Goal: Task Accomplishment & Management: Use online tool/utility

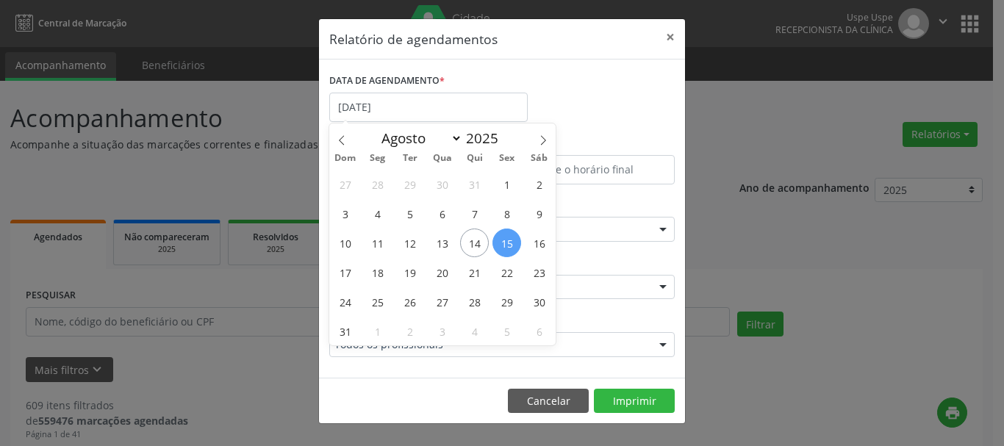
select select "7"
click at [379, 260] on span "18" at bounding box center [377, 272] width 29 height 29
type input "[DATE]"
click at [379, 260] on span "18" at bounding box center [377, 272] width 29 height 29
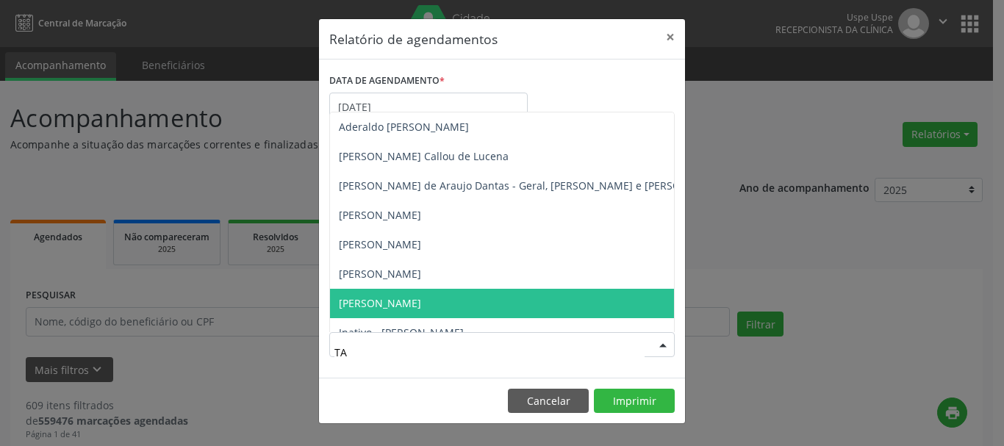
type input "TAT"
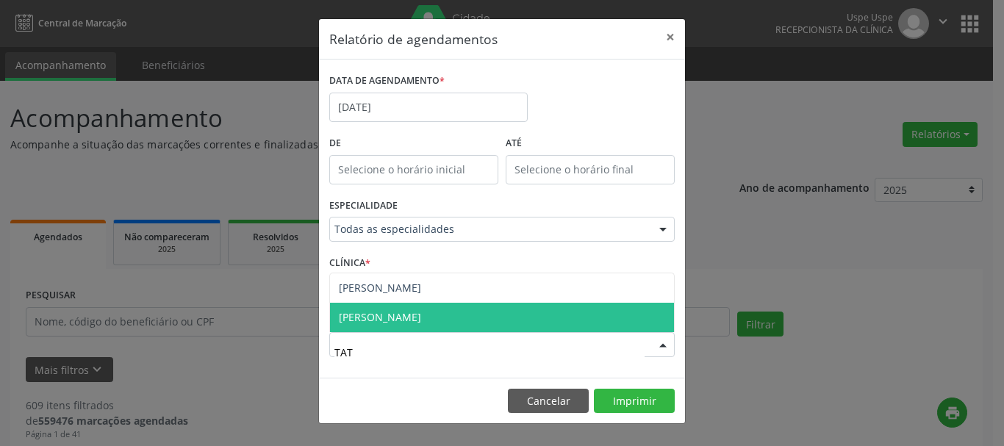
drag, startPoint x: 526, startPoint y: 313, endPoint x: 551, endPoint y: 336, distance: 33.3
click at [527, 314] on span "[PERSON_NAME]" at bounding box center [502, 317] width 344 height 29
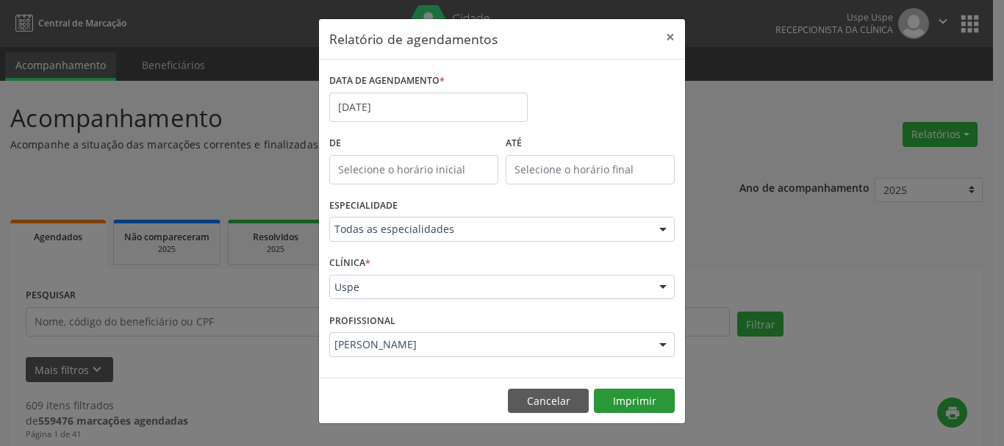
drag, startPoint x: 635, startPoint y: 384, endPoint x: 640, endPoint y: 390, distance: 8.3
click at [640, 390] on footer "Cancelar Imprimir" at bounding box center [502, 401] width 366 height 46
click at [635, 401] on button "Imprimir" at bounding box center [634, 401] width 81 height 25
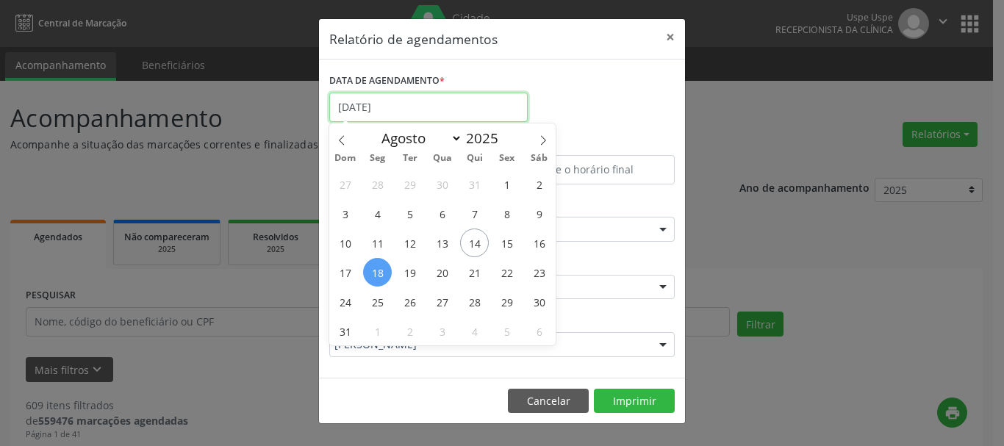
click at [452, 116] on input "[DATE]" at bounding box center [428, 107] width 199 height 29
click at [388, 272] on span "18" at bounding box center [377, 272] width 29 height 29
type input "[DATE]"
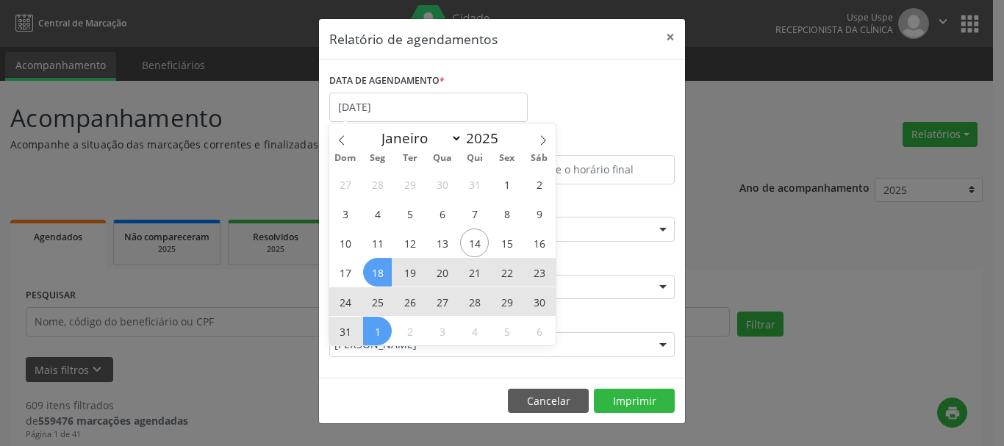
click at [351, 328] on span "31" at bounding box center [345, 331] width 29 height 29
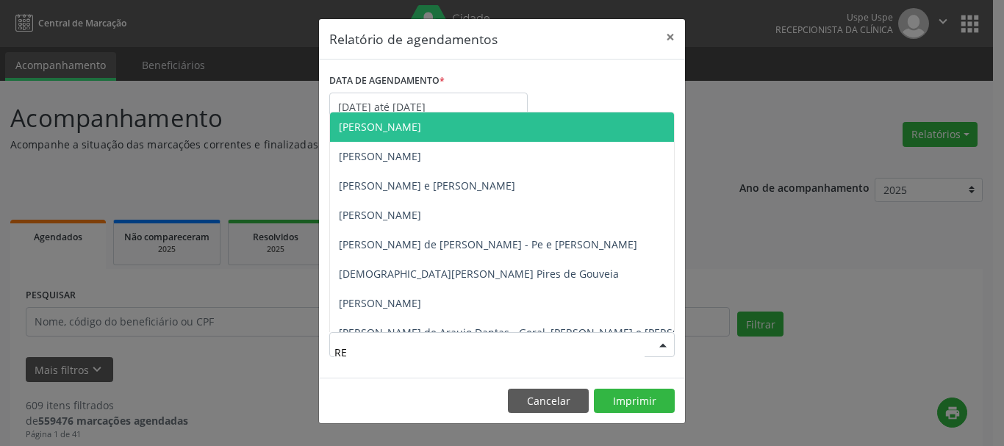
type input "REN"
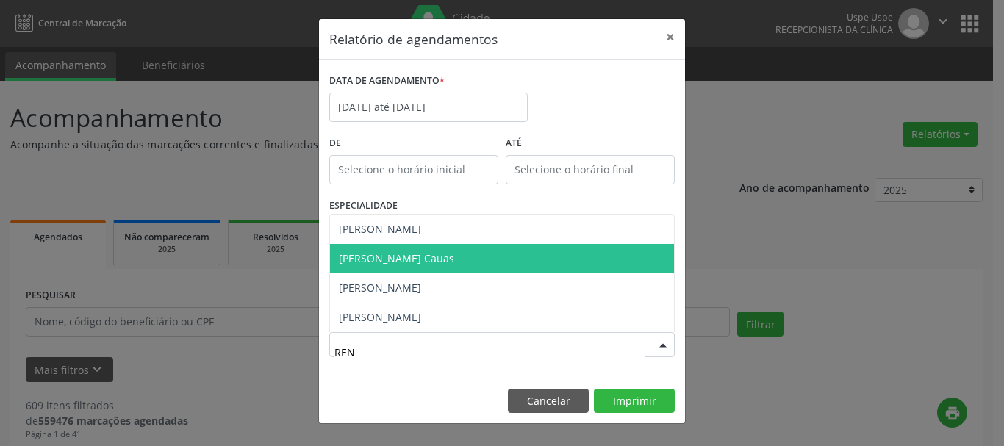
click at [408, 265] on span "[PERSON_NAME] Cauas" at bounding box center [396, 258] width 115 height 14
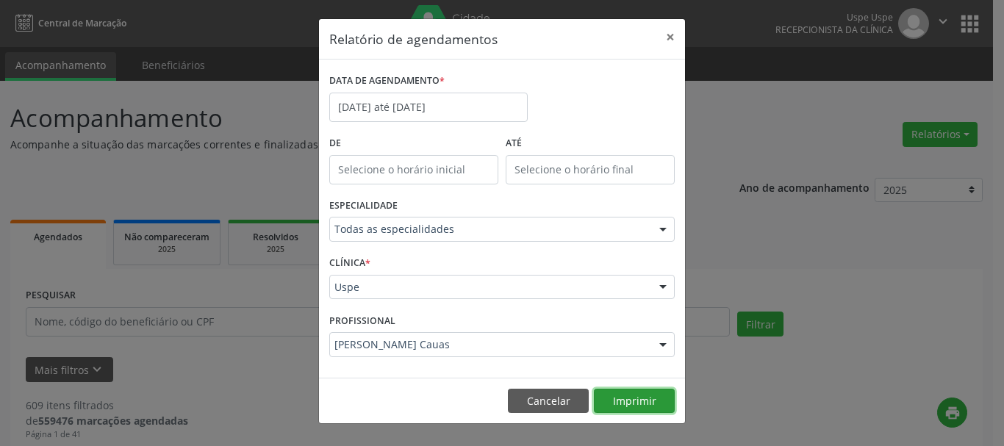
click at [619, 390] on button "Imprimir" at bounding box center [634, 401] width 81 height 25
click at [672, 39] on button "×" at bounding box center [670, 37] width 29 height 36
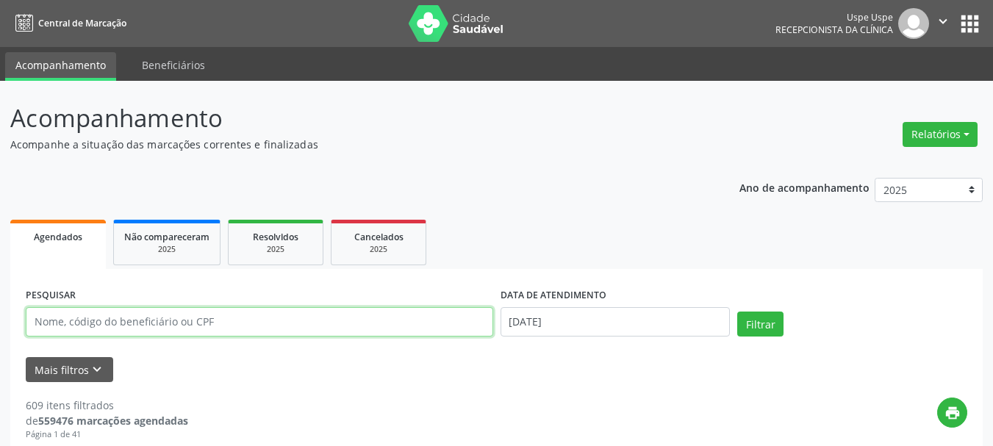
click at [204, 326] on input "text" at bounding box center [260, 321] width 468 height 29
paste input "[PERSON_NAME]"
type input "[PERSON_NAME]"
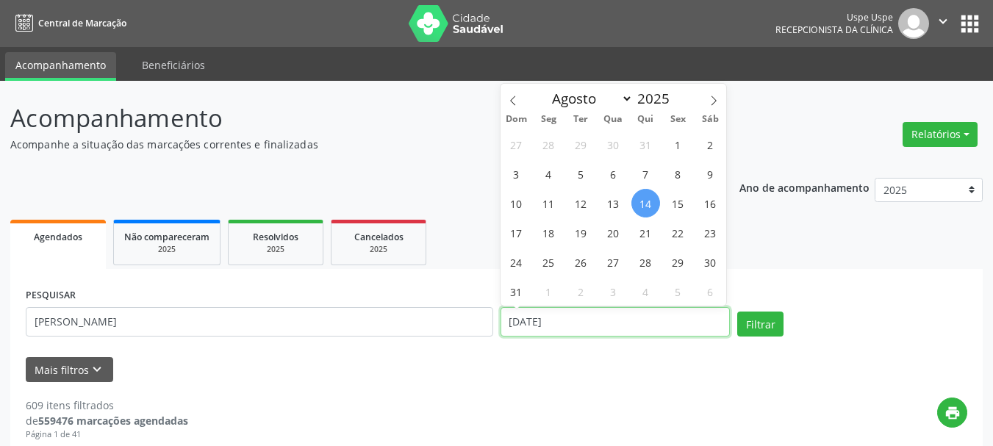
click at [552, 307] on input "[DATE]" at bounding box center [616, 321] width 230 height 29
click at [632, 204] on span "14" at bounding box center [646, 203] width 29 height 29
type input "[DATE]"
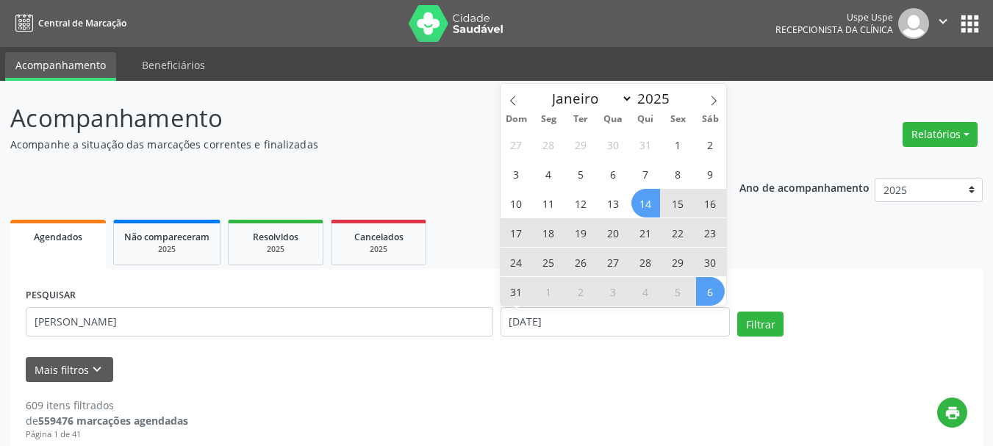
drag, startPoint x: 726, startPoint y: 299, endPoint x: 712, endPoint y: 293, distance: 14.5
click at [725, 299] on div "27 28 29 30 31 1 2 3 4 5 6 7 8 9 10 11 12 13 14 15 16 17 18 19 20 21 22 23 24 2…" at bounding box center [614, 217] width 226 height 176
click at [710, 292] on span "6" at bounding box center [710, 291] width 29 height 29
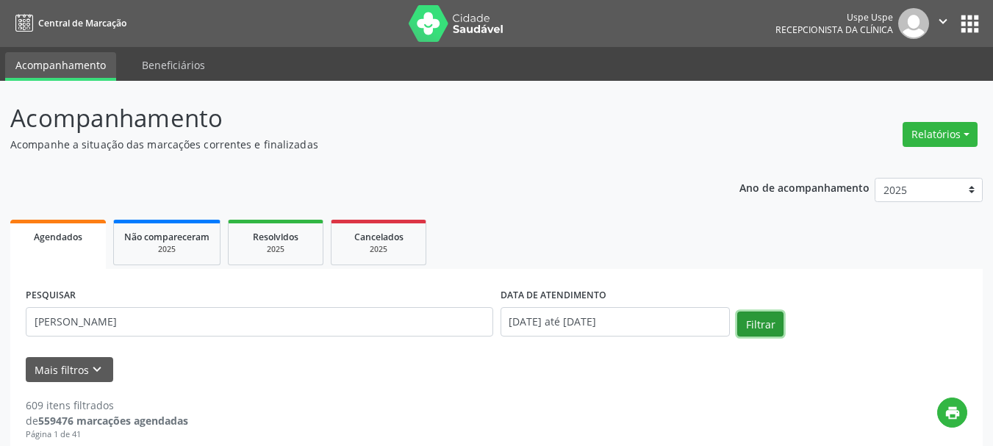
click at [760, 325] on button "Filtrar" at bounding box center [760, 324] width 46 height 25
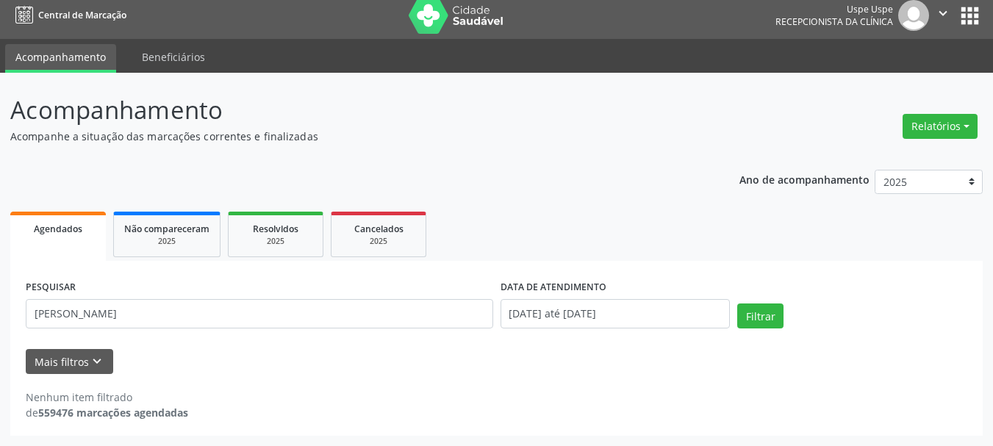
scroll to position [8, 0]
click at [618, 307] on input "[DATE] até [DATE]" at bounding box center [616, 313] width 230 height 29
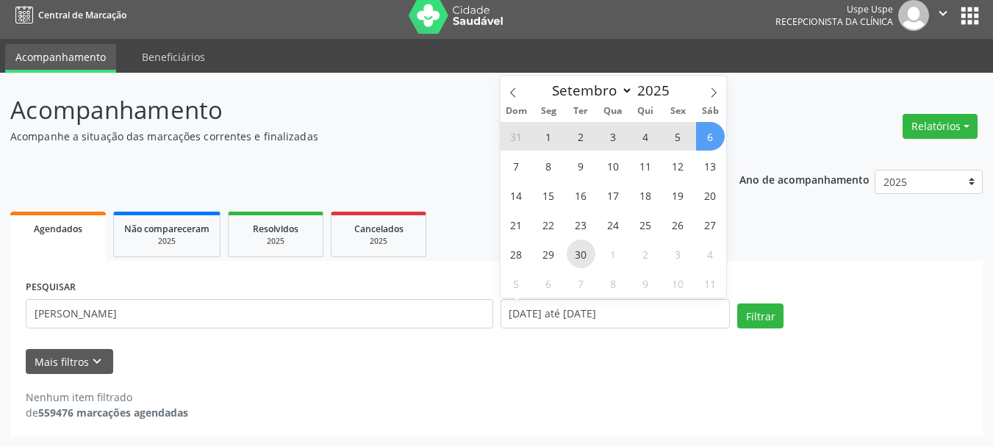
click at [581, 255] on span "30" at bounding box center [581, 254] width 29 height 29
type input "[DATE]"
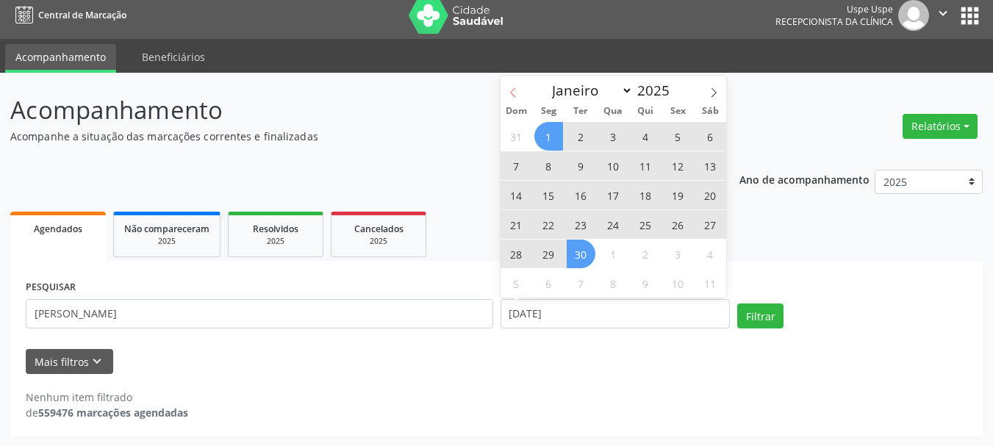
click at [518, 93] on icon at bounding box center [513, 92] width 10 height 10
select select "7"
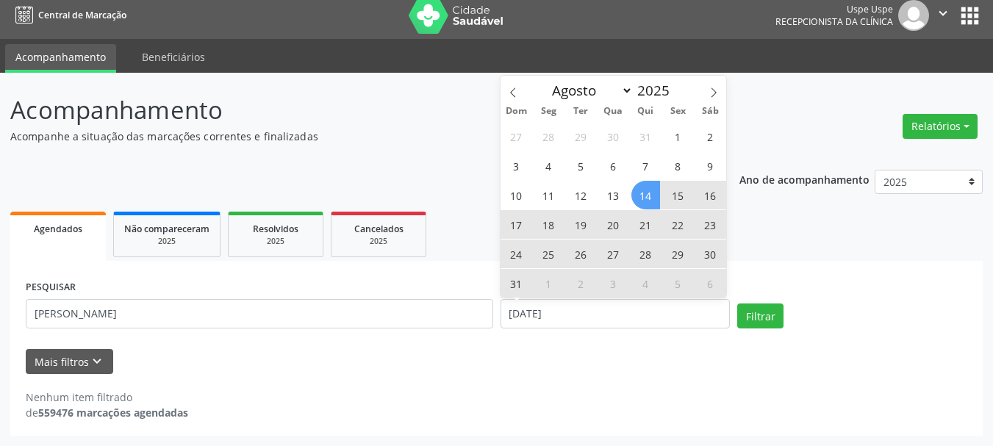
click at [646, 190] on span "14" at bounding box center [646, 195] width 29 height 29
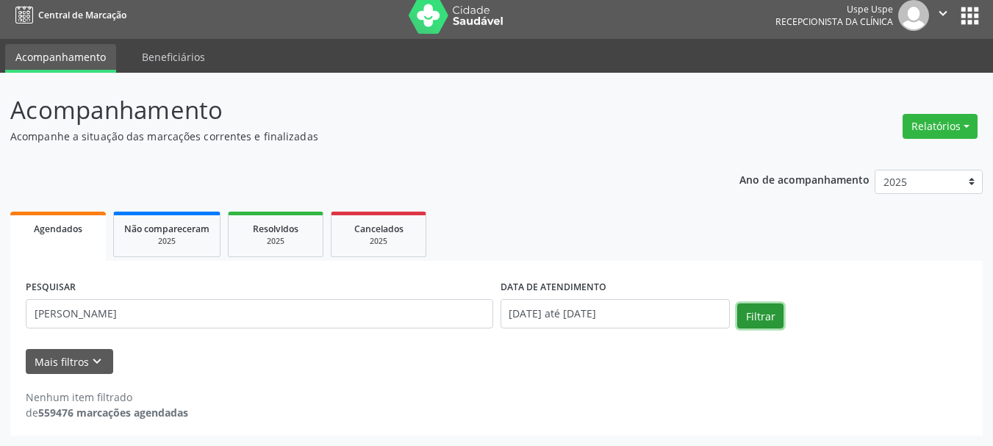
click at [777, 309] on button "Filtrar" at bounding box center [760, 316] width 46 height 25
click at [912, 137] on button "Relatórios" at bounding box center [940, 126] width 75 height 25
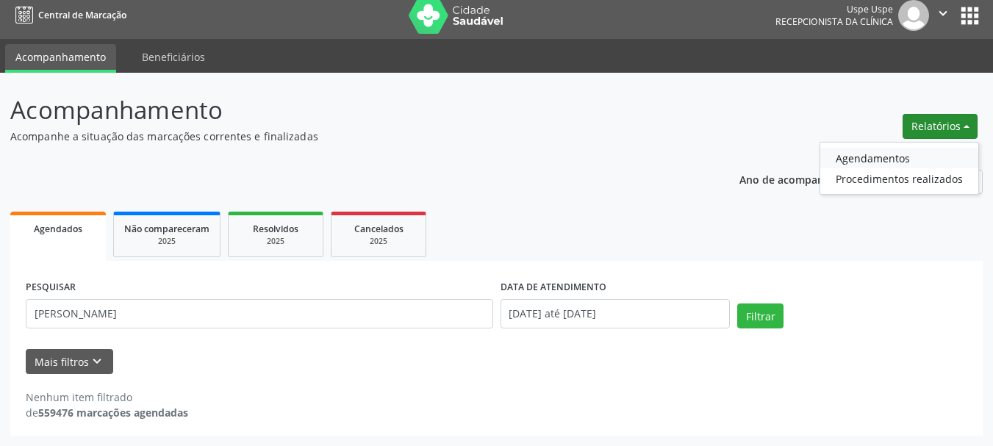
click at [904, 160] on link "Agendamentos" at bounding box center [900, 158] width 158 height 21
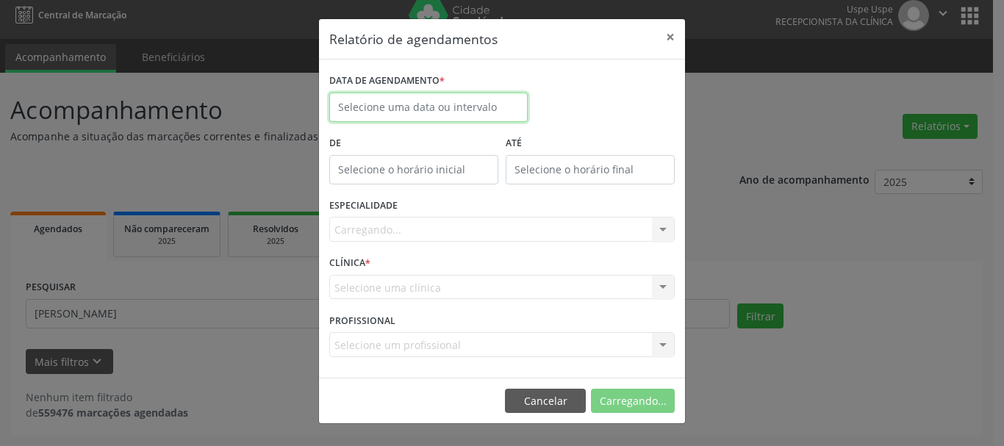
drag, startPoint x: 380, startPoint y: 94, endPoint x: 381, endPoint y: 109, distance: 14.7
click at [381, 95] on input "text" at bounding box center [428, 107] width 199 height 29
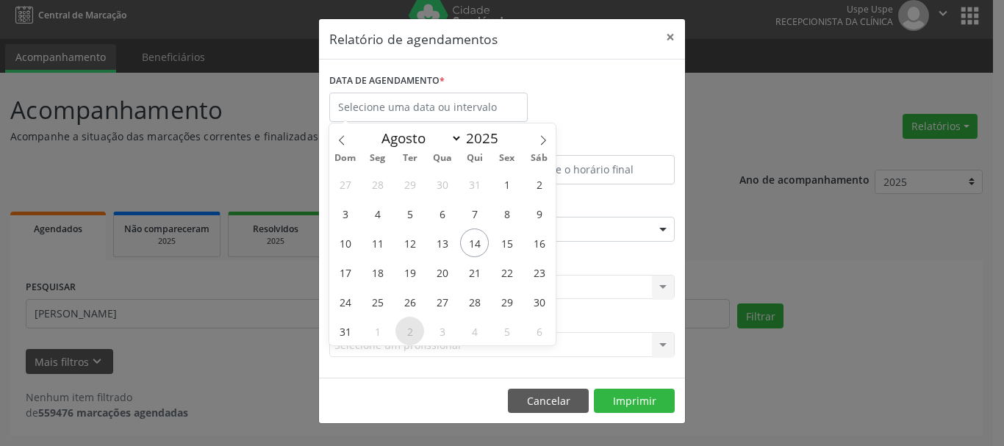
click at [410, 330] on span "2" at bounding box center [410, 331] width 29 height 29
type input "[DATE]"
click at [409, 330] on span "2" at bounding box center [410, 331] width 29 height 29
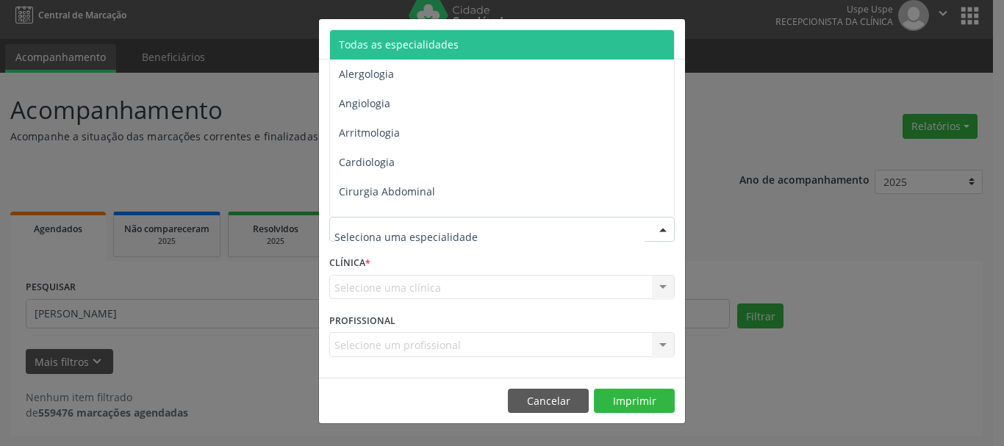
click at [390, 42] on span "Todas as especialidades" at bounding box center [399, 44] width 120 height 14
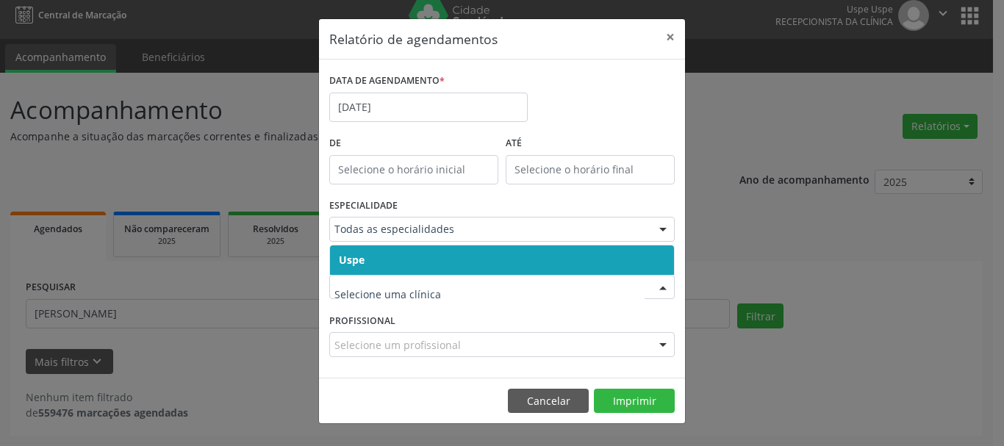
click at [351, 254] on span "Uspe" at bounding box center [352, 260] width 26 height 14
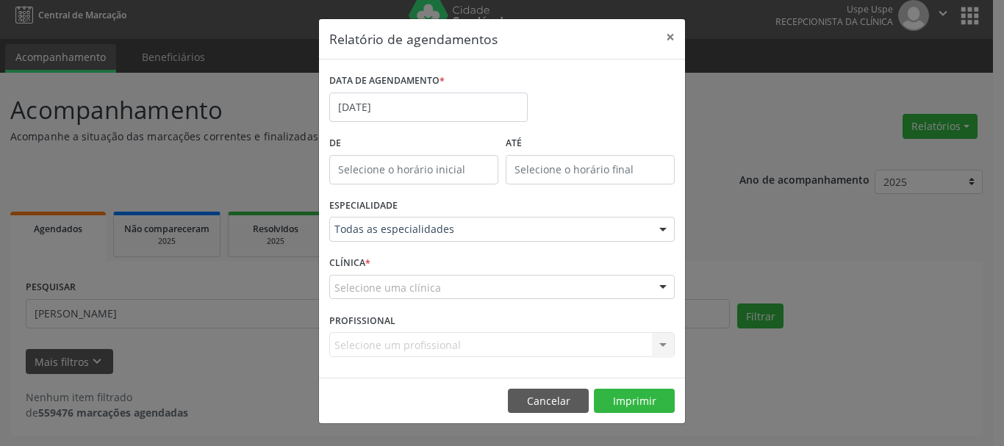
click at [351, 254] on span "Uspe" at bounding box center [351, 260] width 25 height 14
click at [356, 340] on div "Carregando... Todos os profissionais Aderaldo [PERSON_NAME] [PERSON_NAME] [PERS…" at bounding box center [502, 344] width 346 height 25
click at [360, 343] on div "Carregando... Todos os profissionais Aderaldo [PERSON_NAME] [PERSON_NAME] [PERS…" at bounding box center [502, 344] width 346 height 25
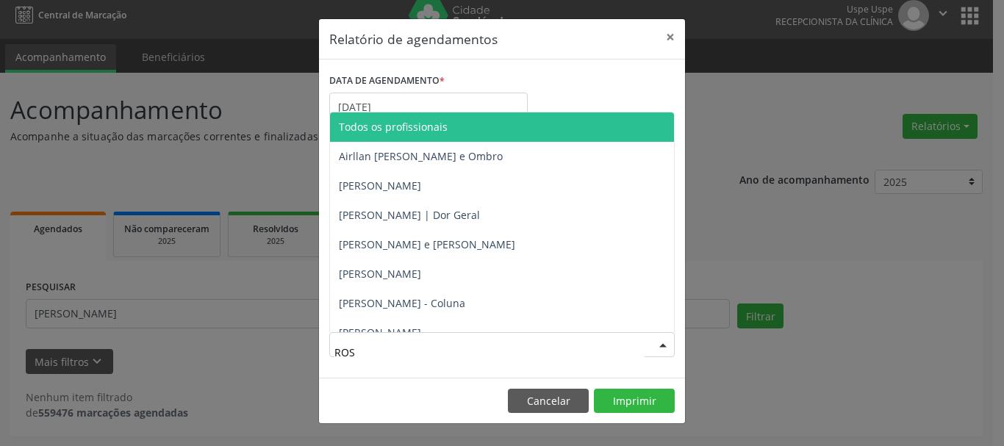
type input "ROSI"
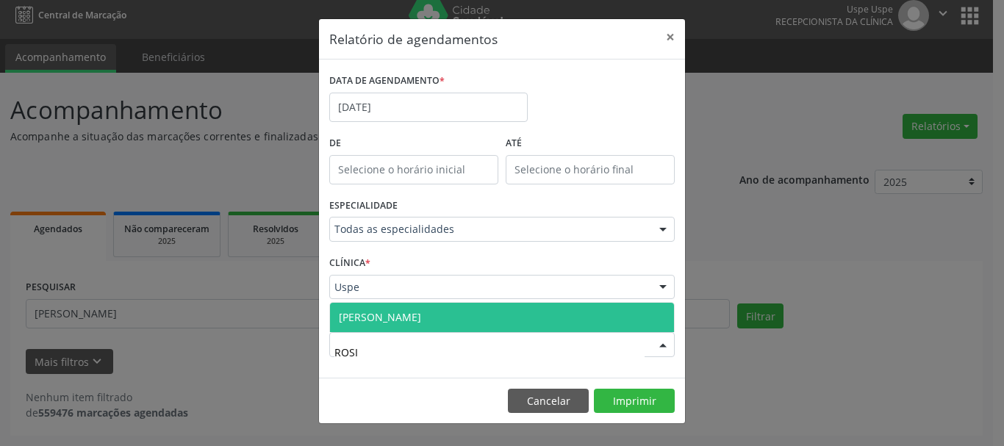
click at [400, 318] on span "[PERSON_NAME]" at bounding box center [380, 317] width 82 height 14
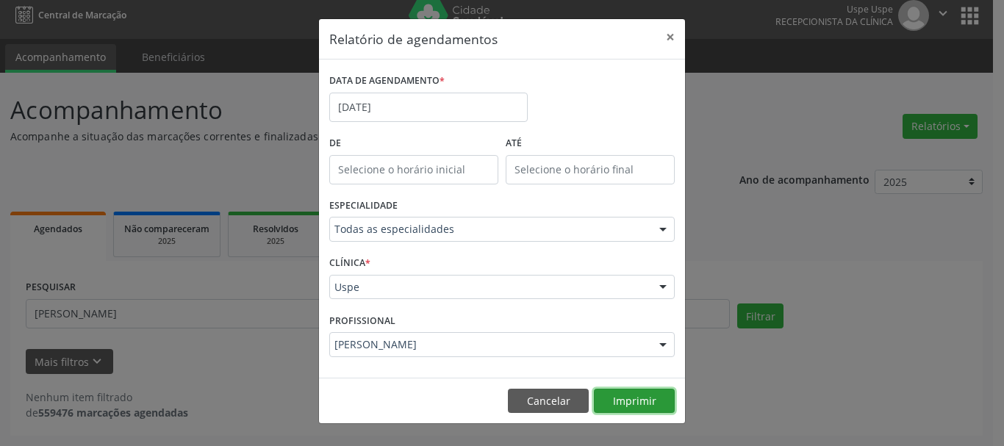
click at [635, 398] on button "Imprimir" at bounding box center [634, 401] width 81 height 25
